Goal: Find specific page/section: Find specific page/section

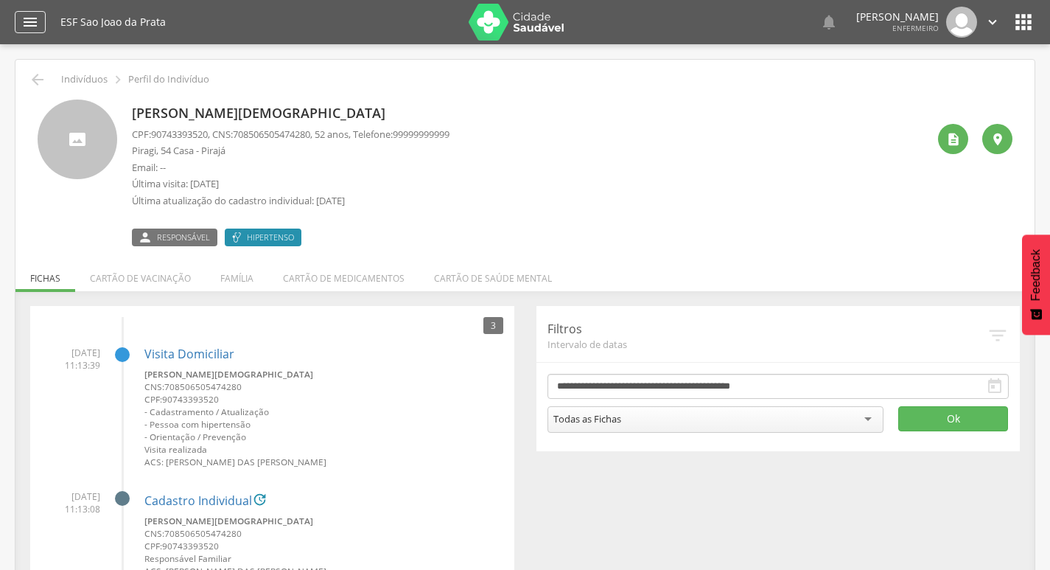
click at [21, 30] on icon "" at bounding box center [30, 22] width 18 height 18
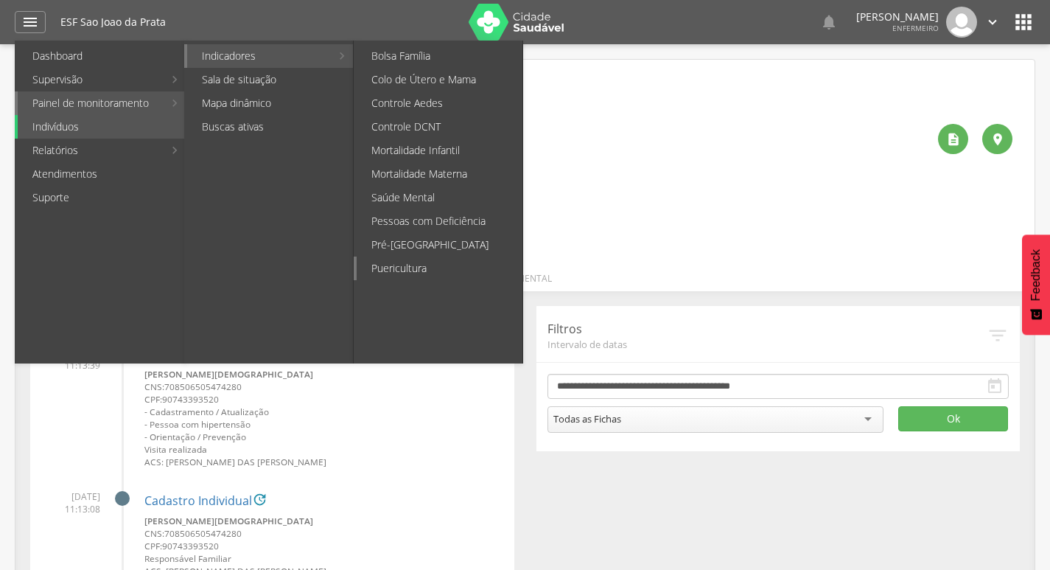
click at [455, 262] on link "Puericultura" at bounding box center [440, 268] width 166 height 24
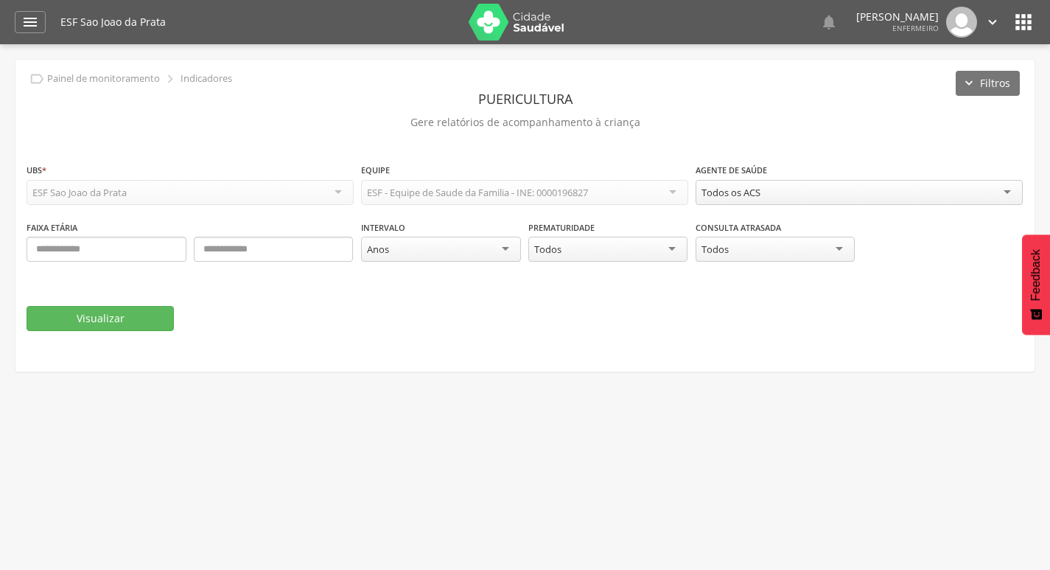
click at [757, 186] on div "Todos os ACS" at bounding box center [731, 192] width 59 height 13
click at [140, 309] on button "Visualizar" at bounding box center [100, 318] width 147 height 25
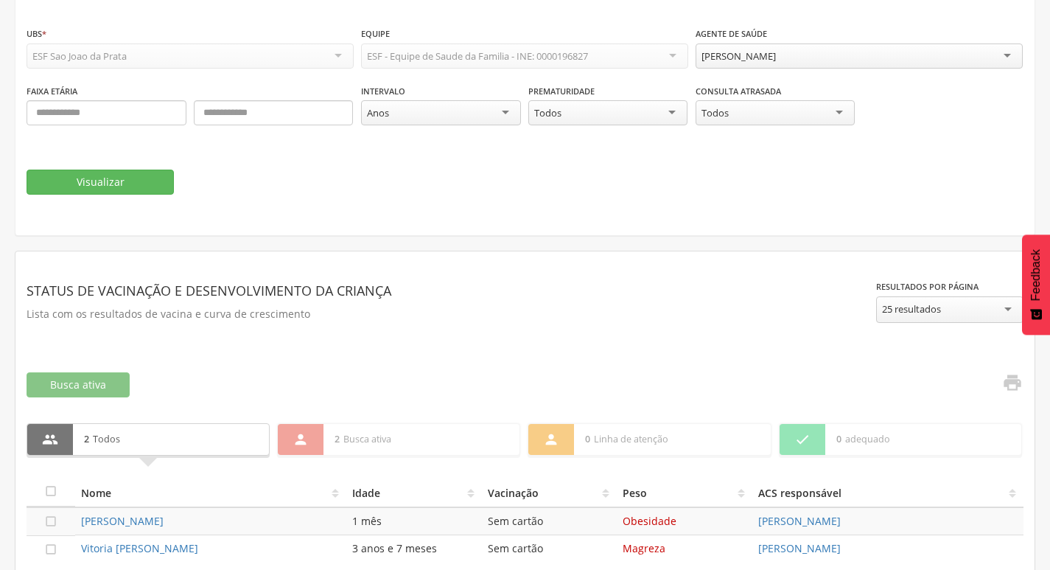
scroll to position [210, 0]
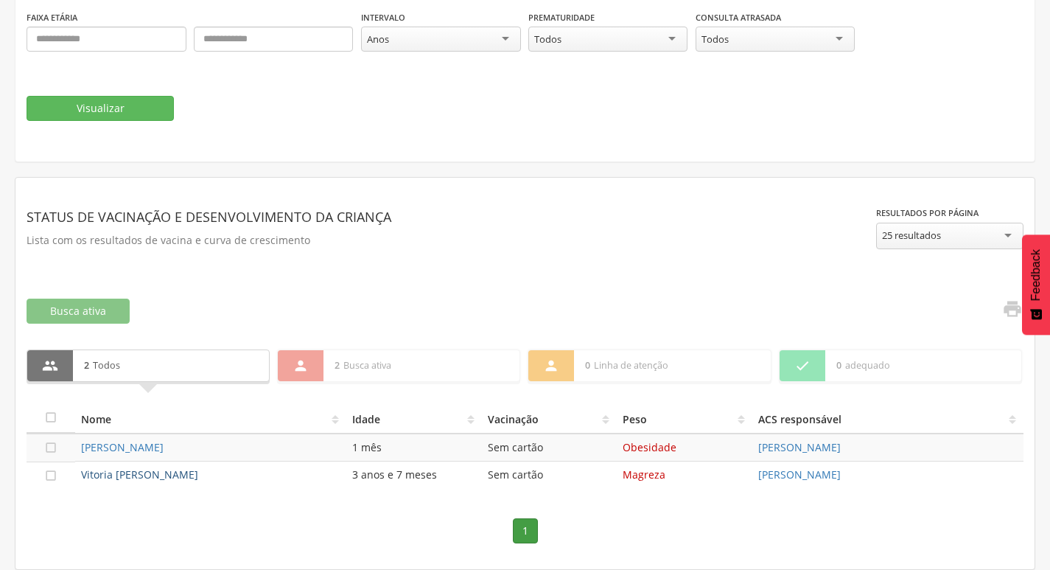
click at [155, 467] on link "Vitoria [PERSON_NAME]" at bounding box center [139, 474] width 117 height 14
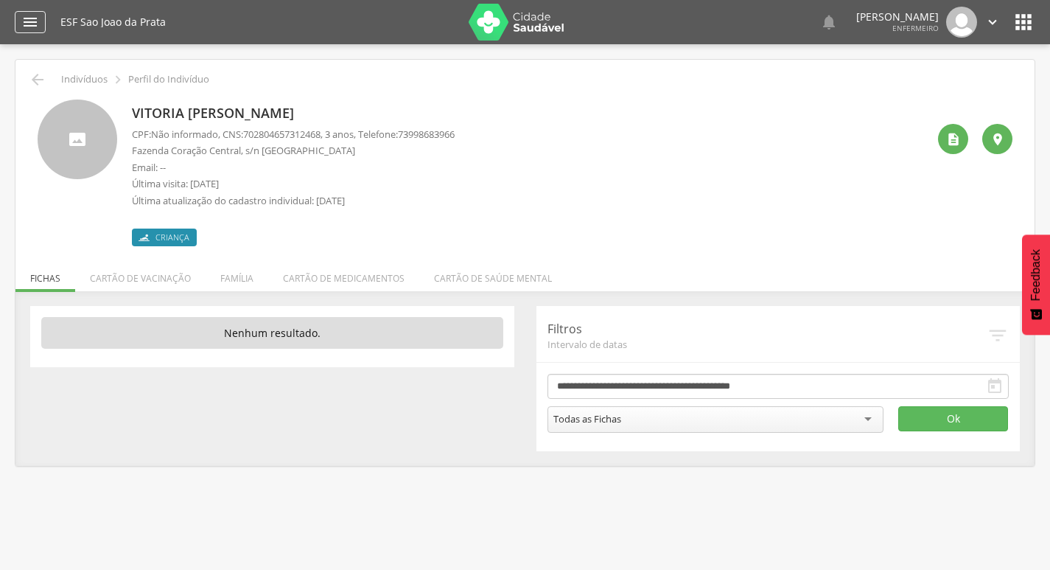
click at [22, 19] on icon "" at bounding box center [30, 22] width 18 height 18
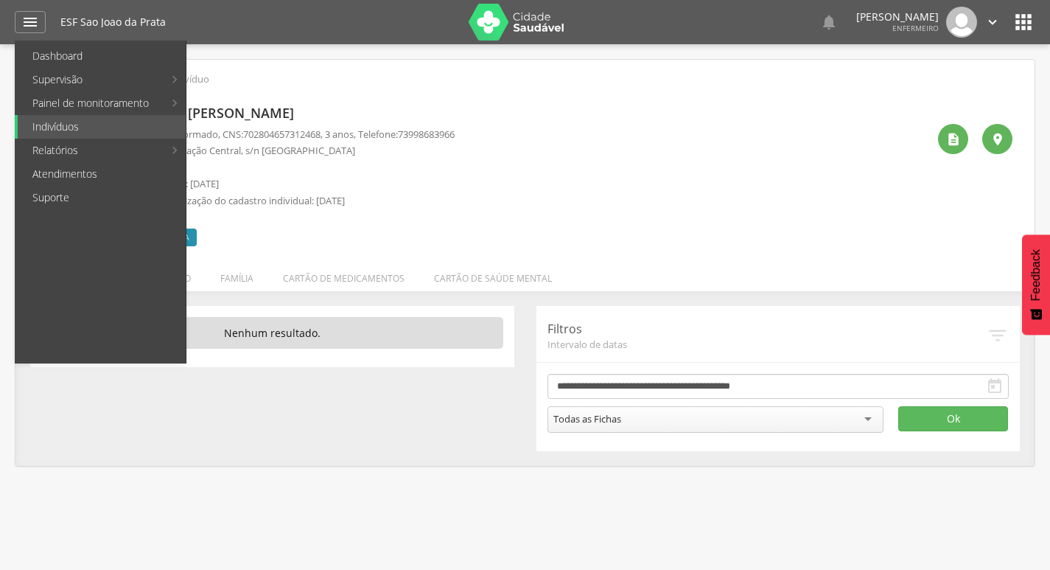
click at [455, 128] on span "73998683966" at bounding box center [426, 133] width 57 height 13
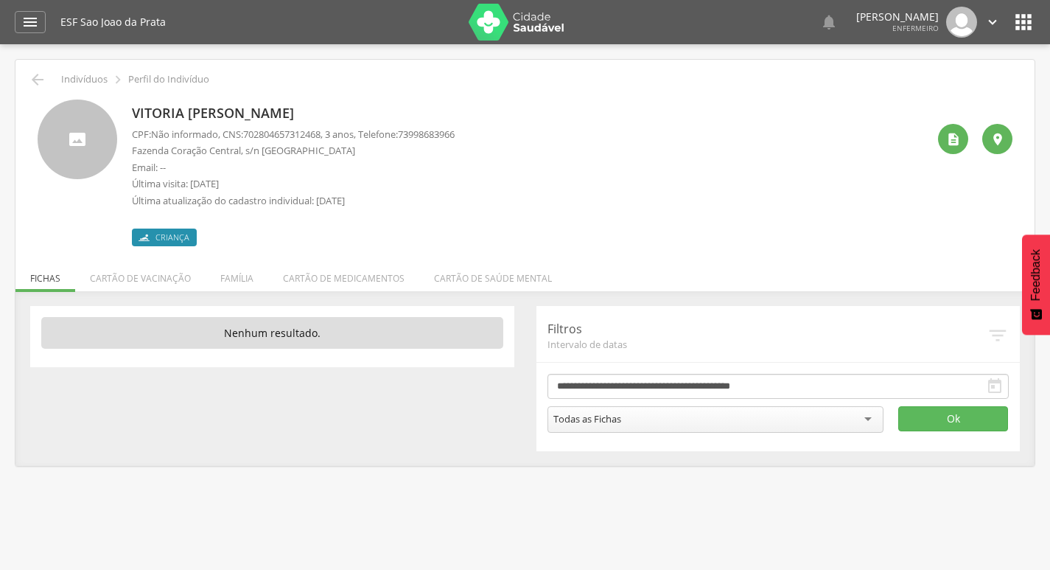
scroll to position [44, 0]
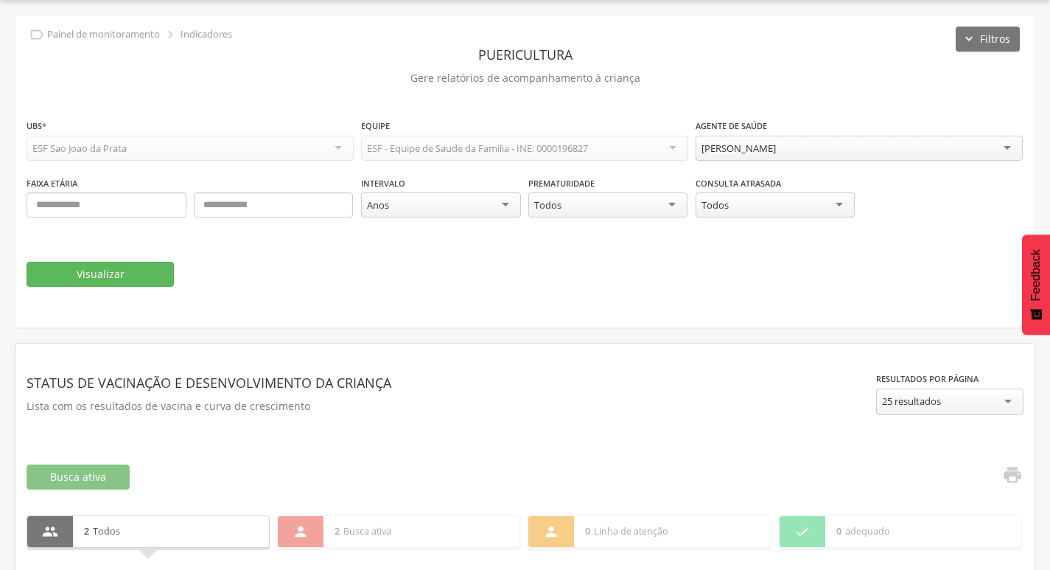
click at [715, 151] on div "[PERSON_NAME]" at bounding box center [739, 147] width 74 height 13
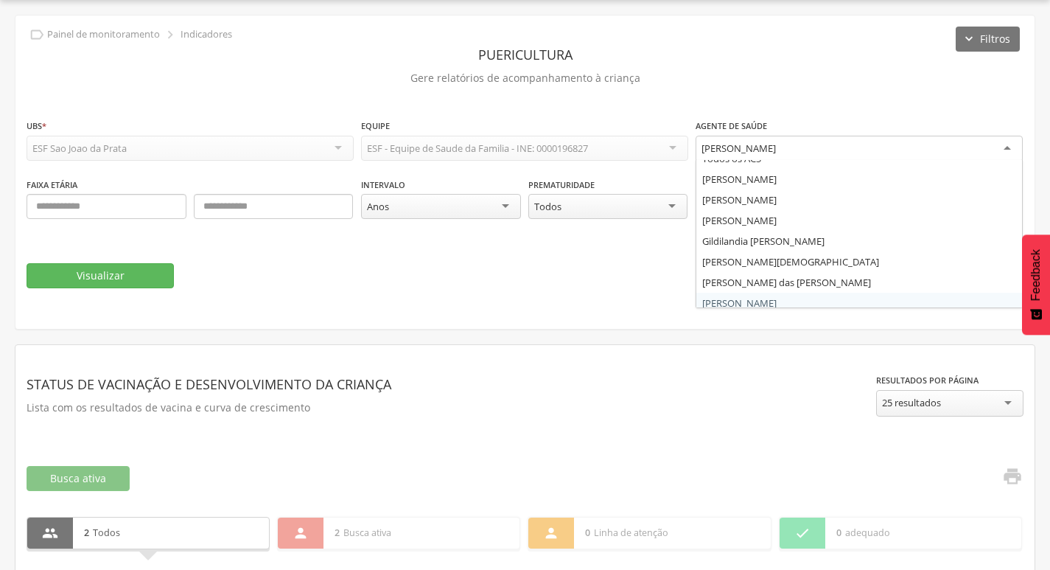
scroll to position [18, 0]
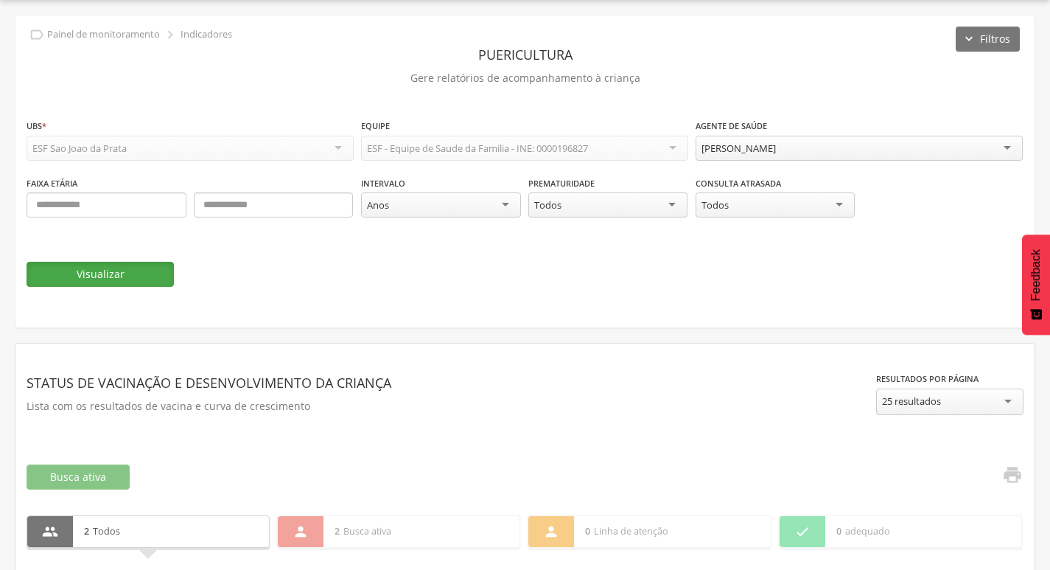
click at [96, 266] on button "Visualizar" at bounding box center [100, 274] width 147 height 25
click at [750, 147] on div "[PERSON_NAME]" at bounding box center [739, 147] width 74 height 13
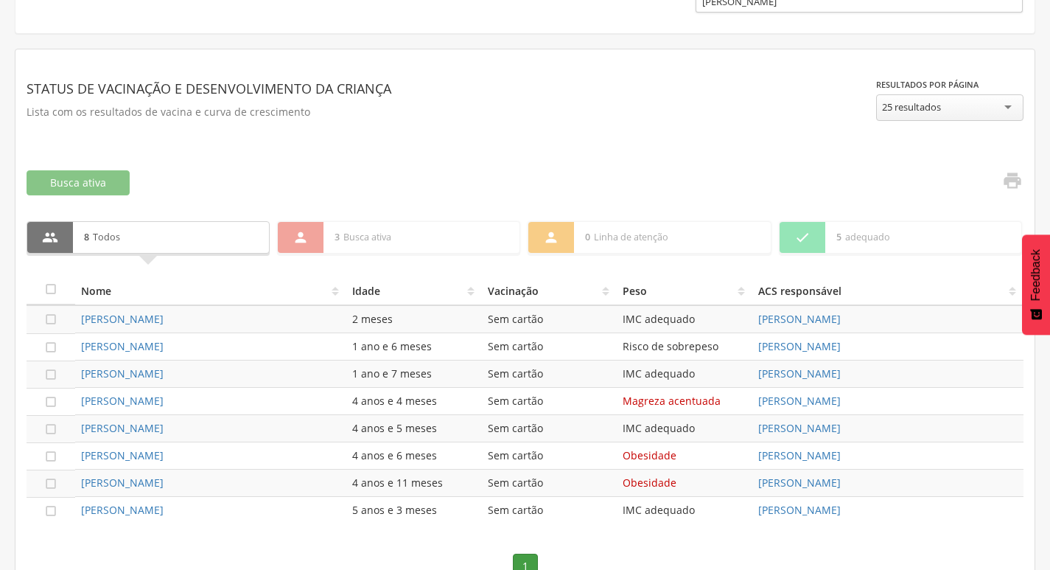
scroll to position [374, 0]
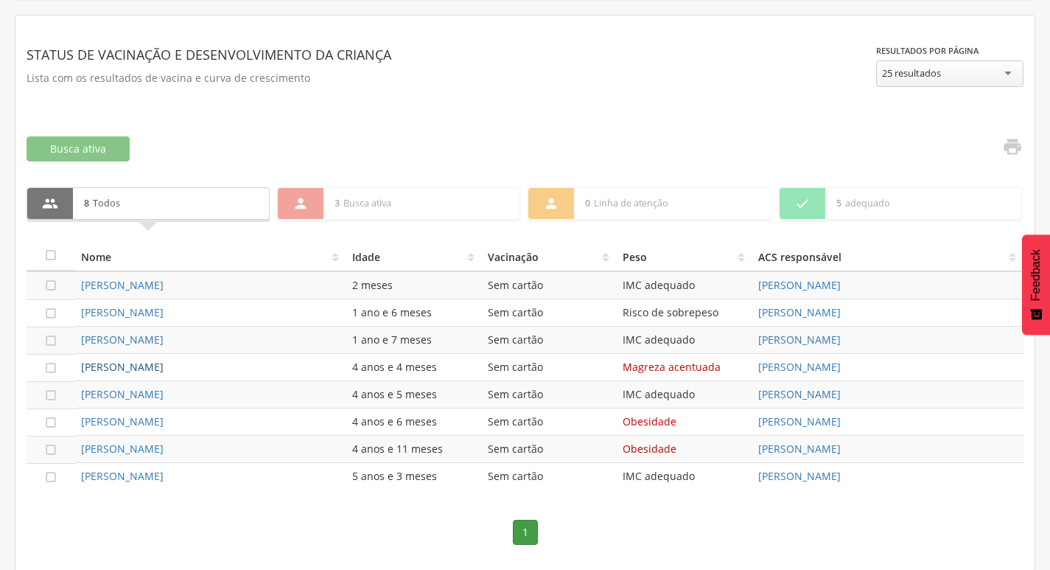
click at [122, 365] on link "[PERSON_NAME]" at bounding box center [122, 367] width 83 height 14
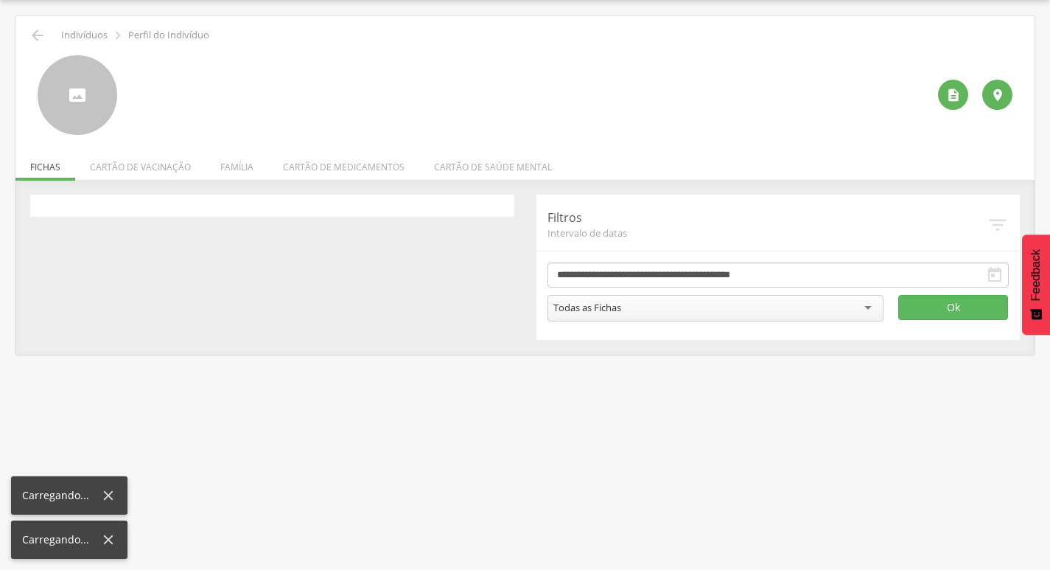
scroll to position [44, 0]
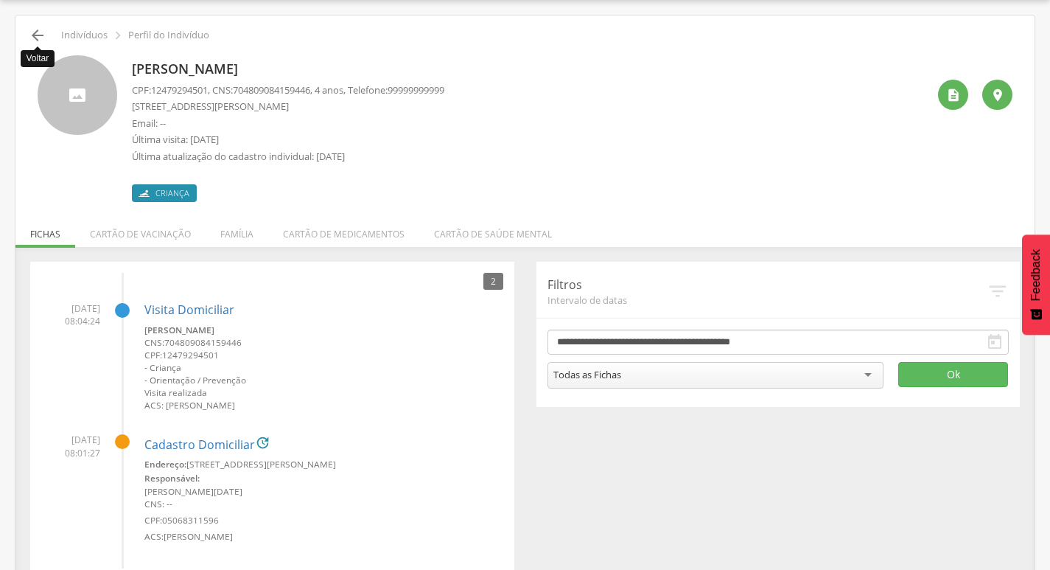
click at [29, 35] on icon "" at bounding box center [38, 36] width 18 height 18
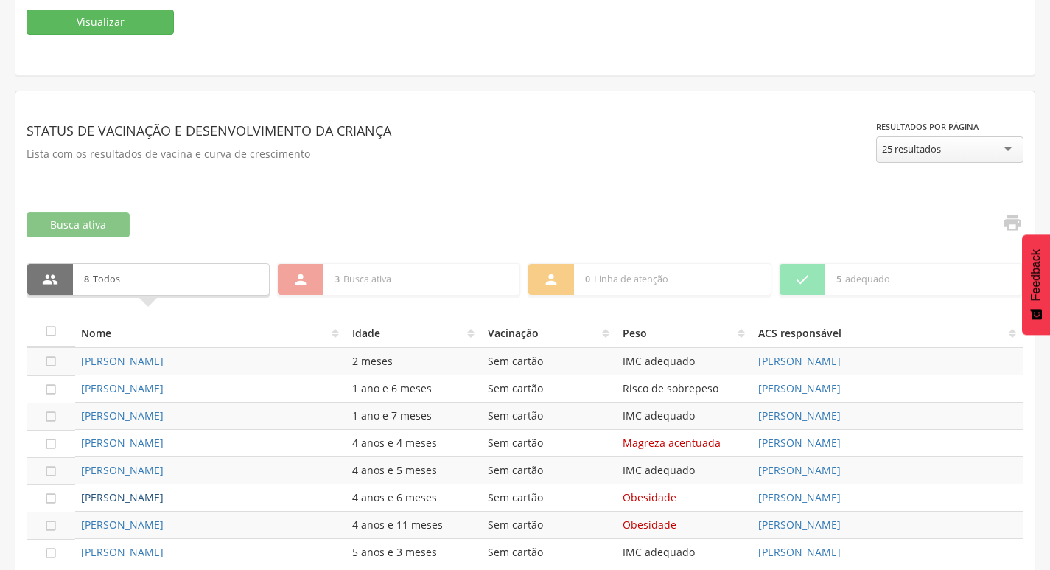
scroll to position [374, 0]
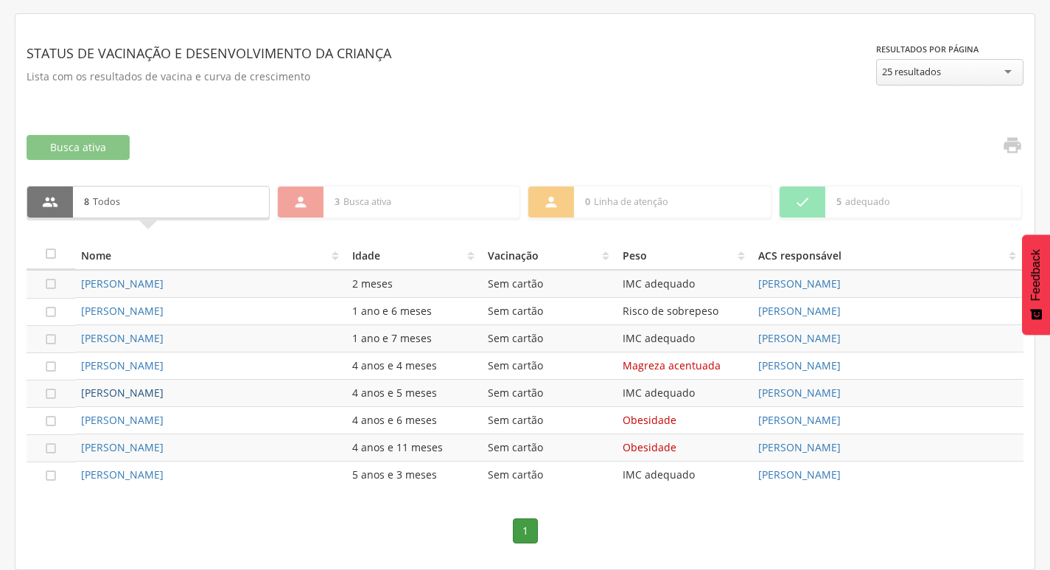
click at [154, 388] on link "[PERSON_NAME]" at bounding box center [122, 392] width 83 height 14
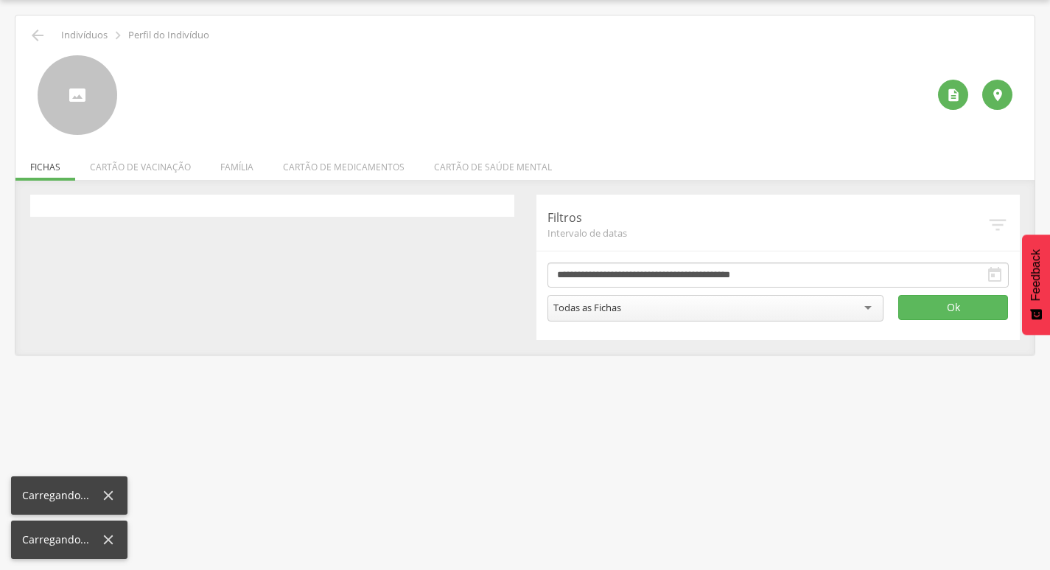
scroll to position [44, 0]
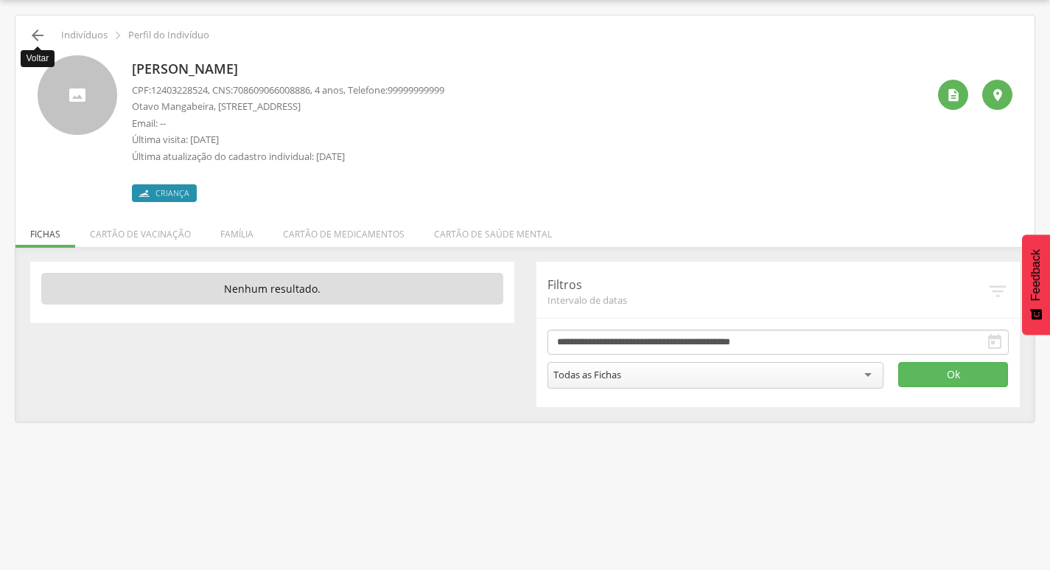
click at [38, 32] on icon "" at bounding box center [38, 36] width 18 height 18
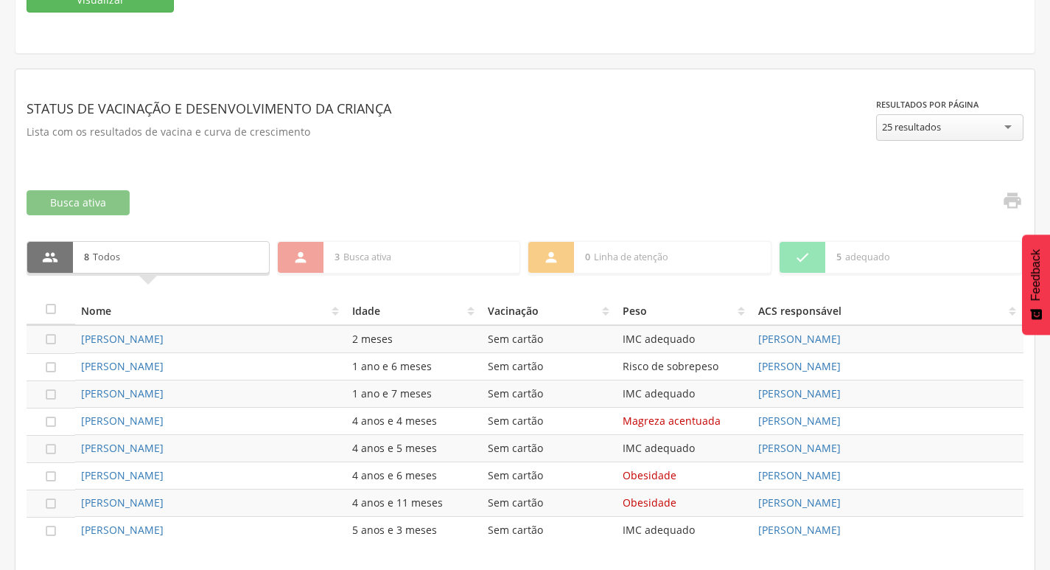
scroll to position [374, 0]
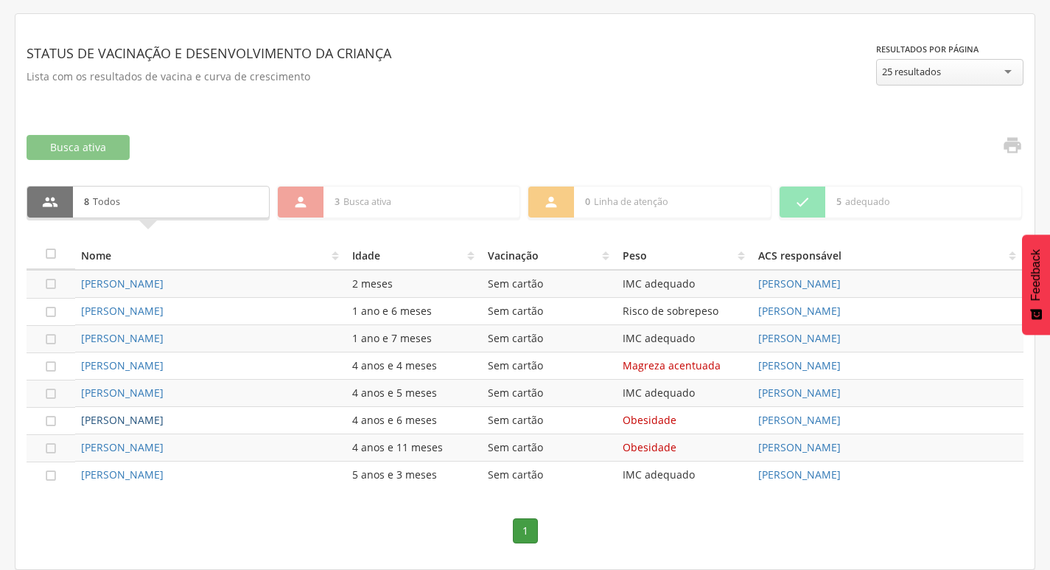
click at [138, 415] on link "[PERSON_NAME]" at bounding box center [122, 420] width 83 height 14
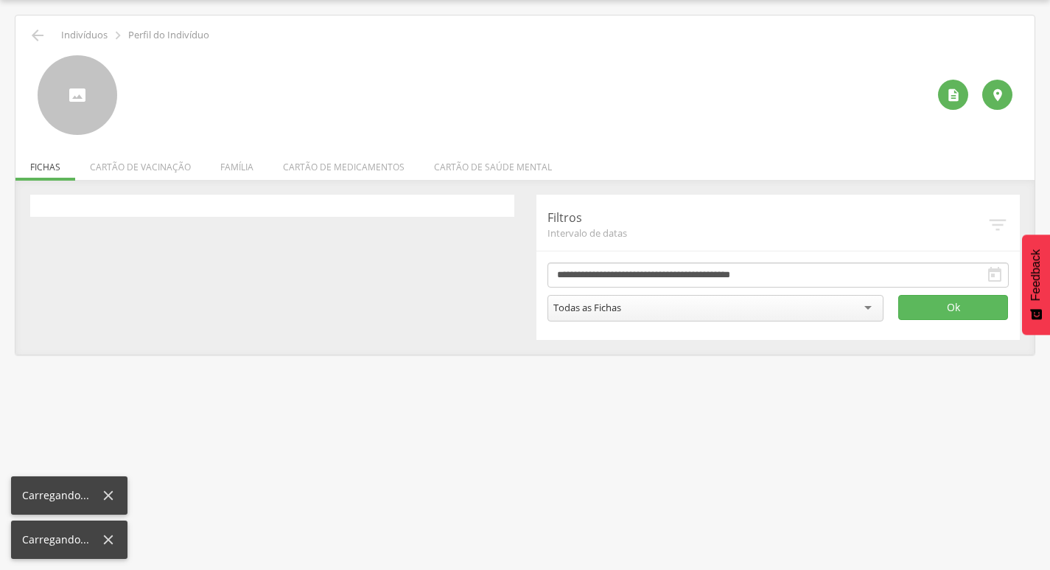
scroll to position [44, 0]
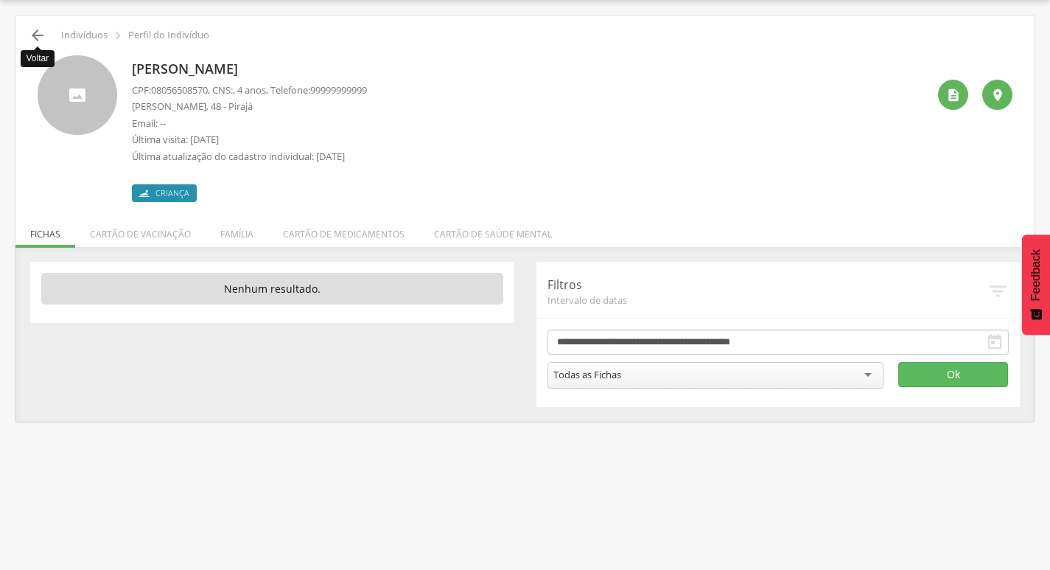
click at [35, 33] on icon "" at bounding box center [38, 36] width 18 height 18
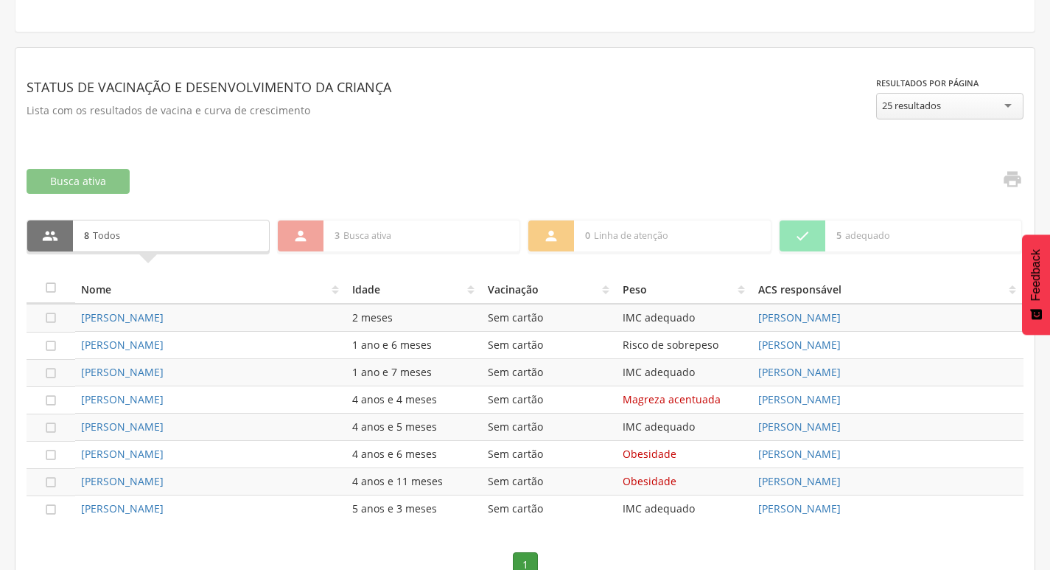
scroll to position [374, 0]
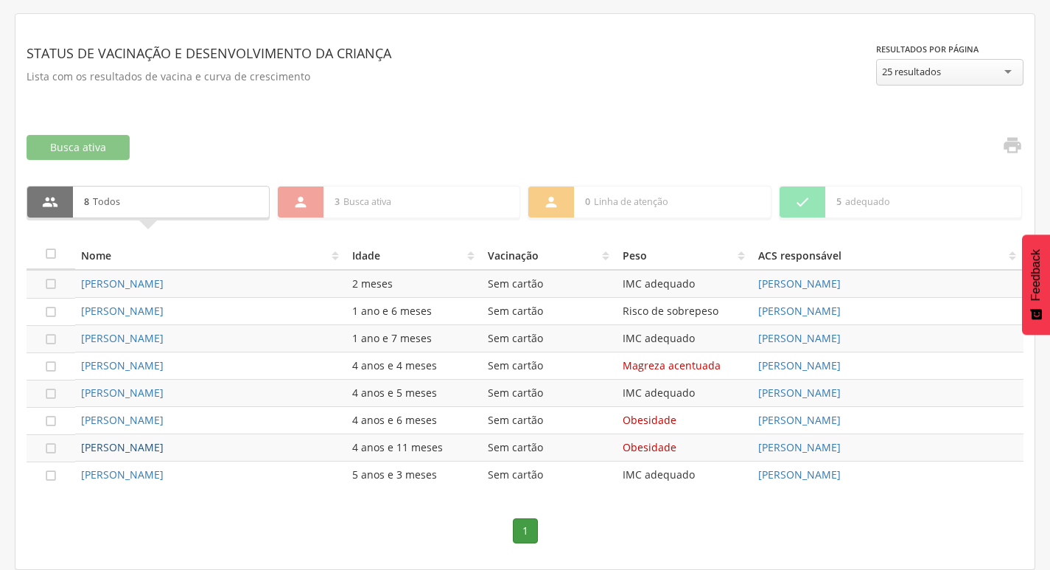
click at [120, 447] on link "[PERSON_NAME]" at bounding box center [122, 447] width 83 height 14
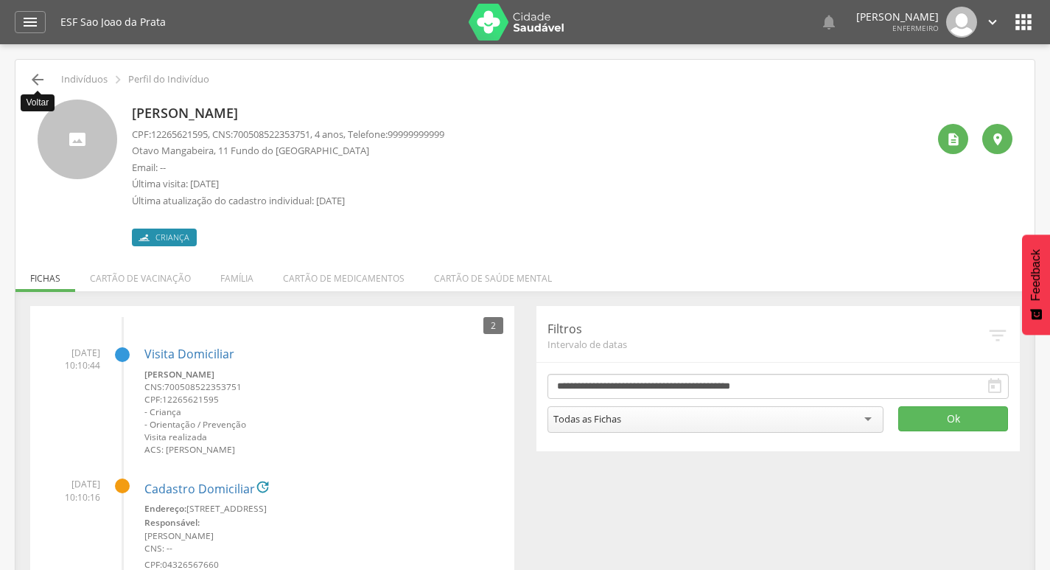
click at [31, 82] on icon "" at bounding box center [38, 80] width 18 height 18
